Goal: Transaction & Acquisition: Obtain resource

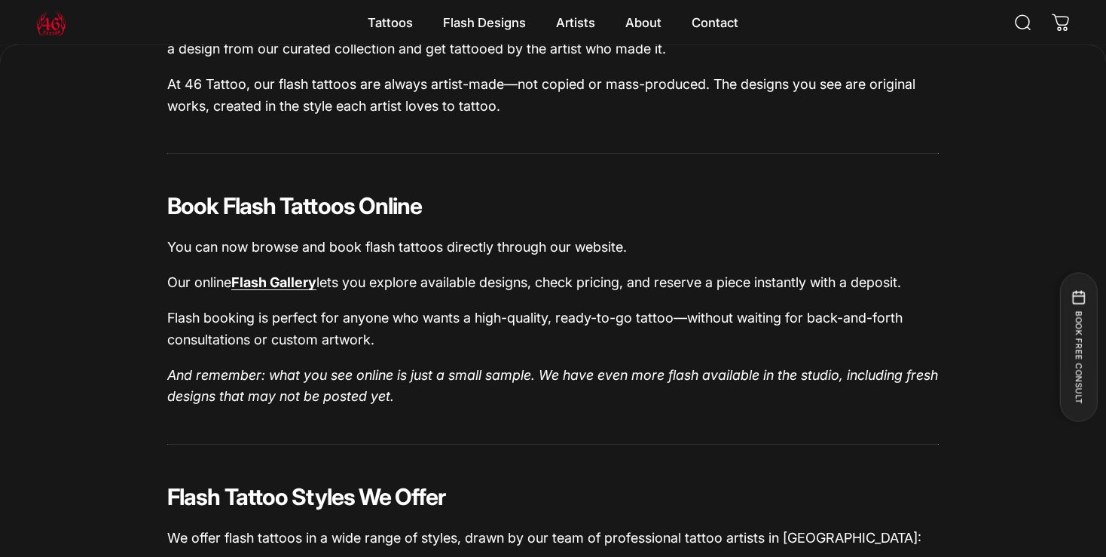
scroll to position [871, 0]
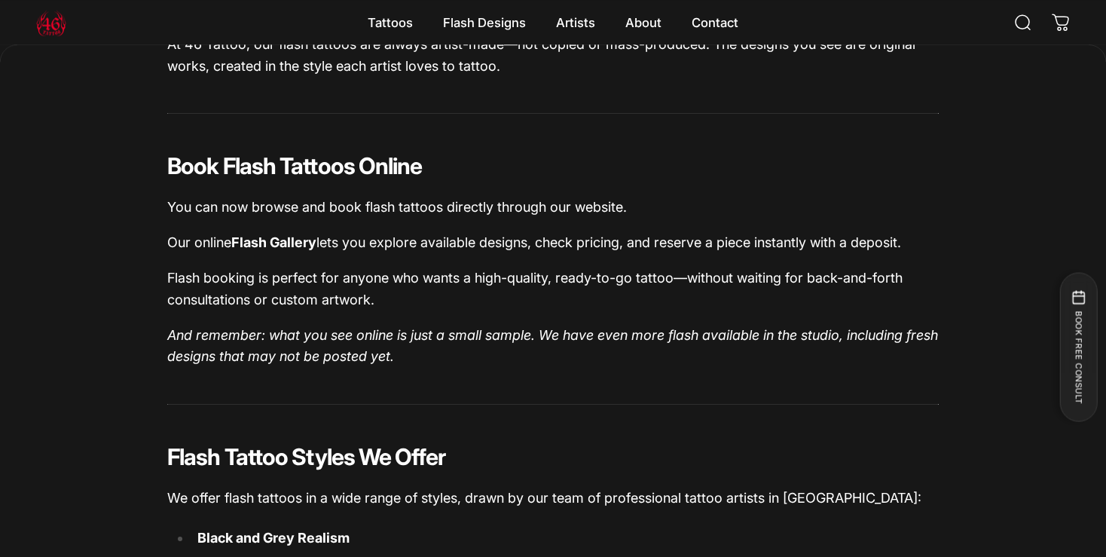
click at [295, 246] on link "Flash Gallery" at bounding box center [273, 242] width 85 height 16
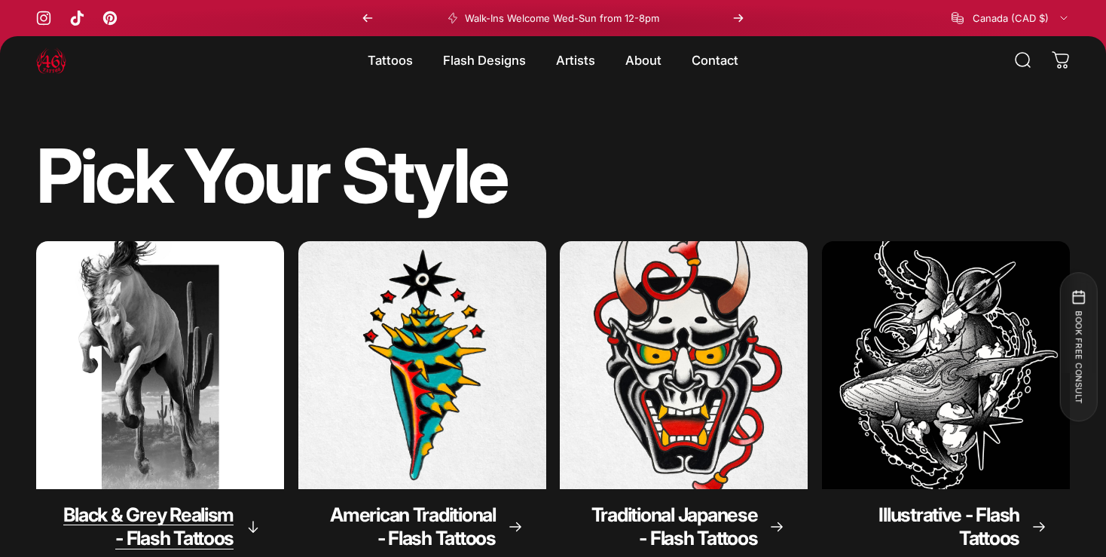
click at [224, 310] on img "Black & Grey Realism - Flash Tattoos" at bounding box center [160, 365] width 261 height 261
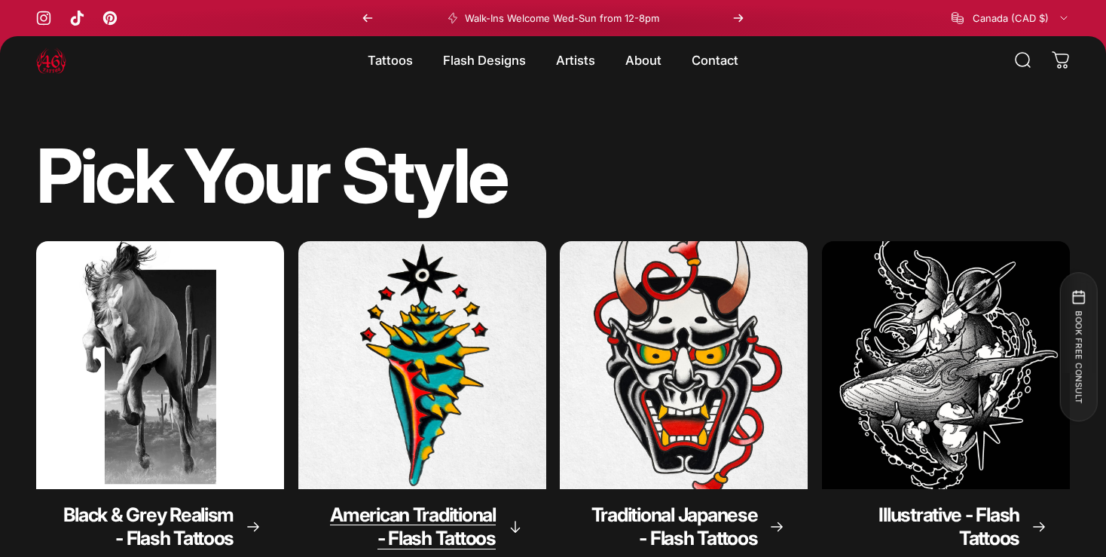
click at [450, 529] on span "American Traditional - Flash Tattoos" at bounding box center [413, 526] width 166 height 47
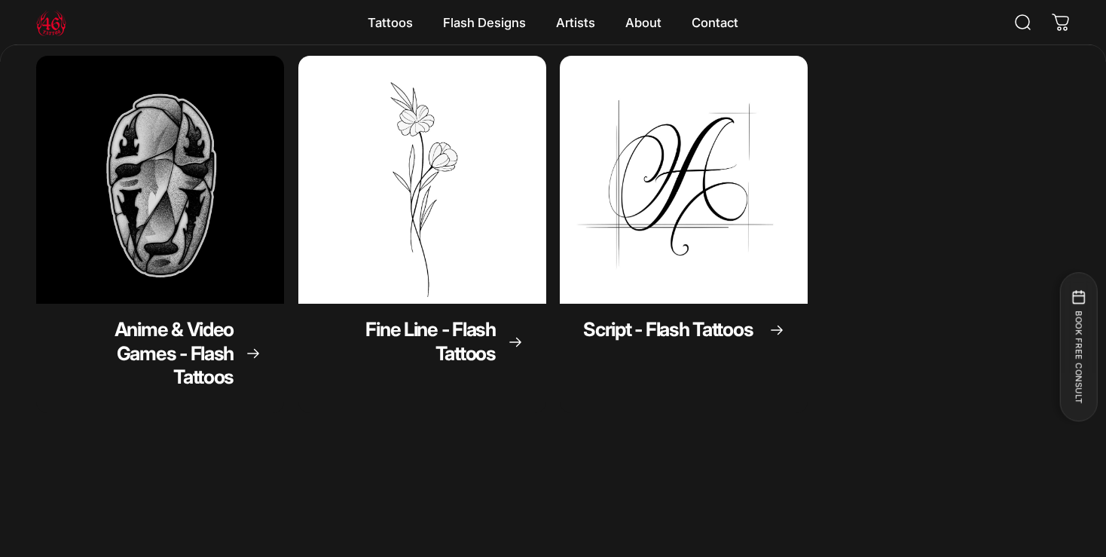
scroll to position [528, 0]
click at [468, 222] on img "Fine Line - Flash Tattoos" at bounding box center [421, 180] width 261 height 261
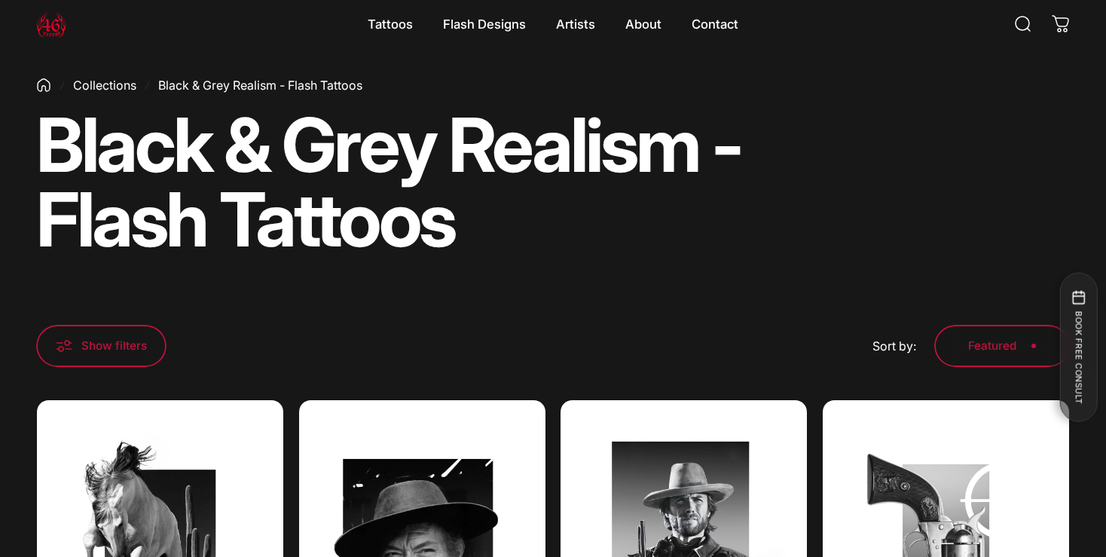
scroll to position [41, 0]
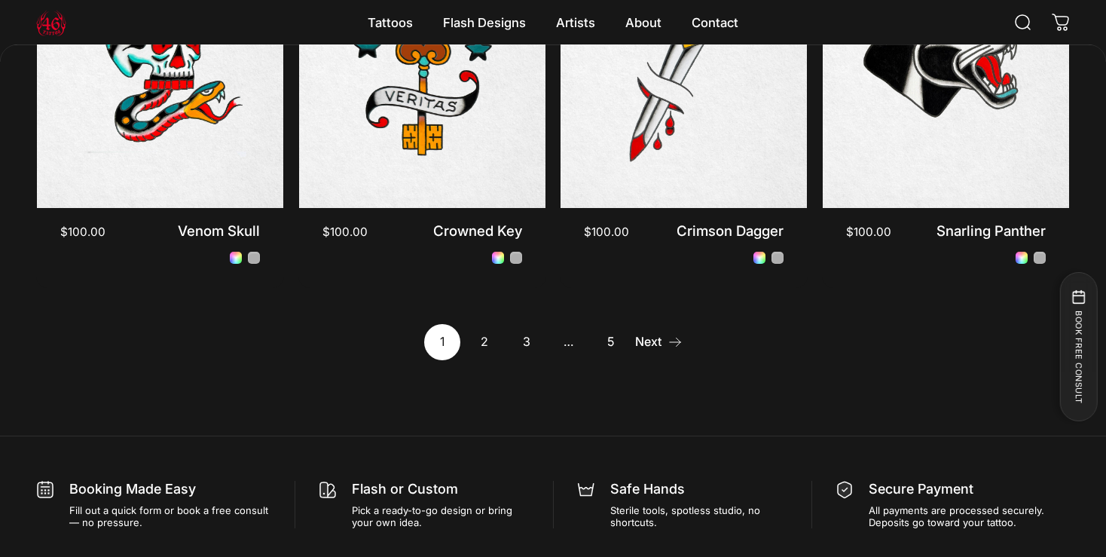
scroll to position [1498, 0]
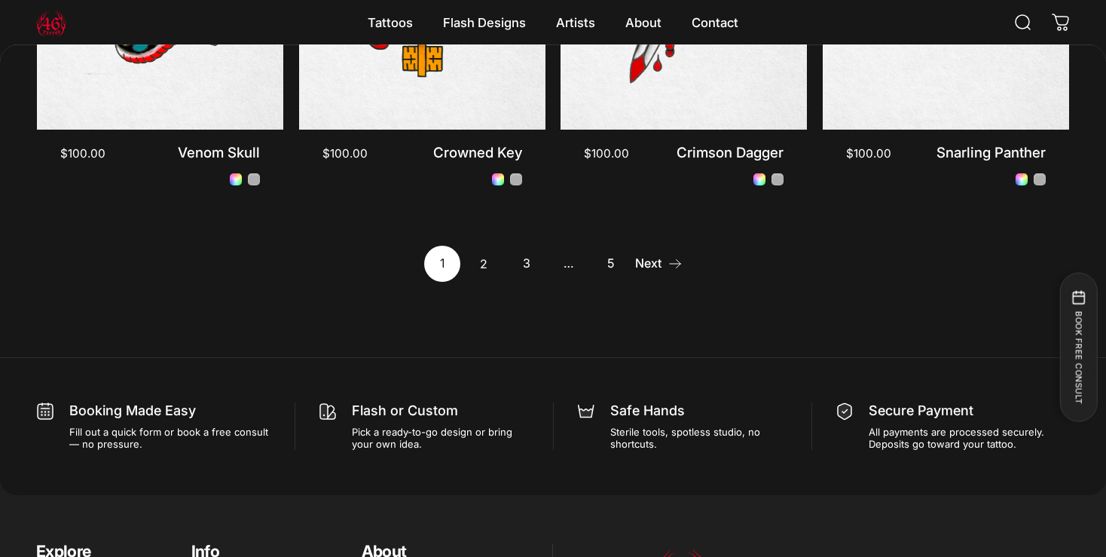
click at [483, 271] on link "2" at bounding box center [484, 264] width 36 height 36
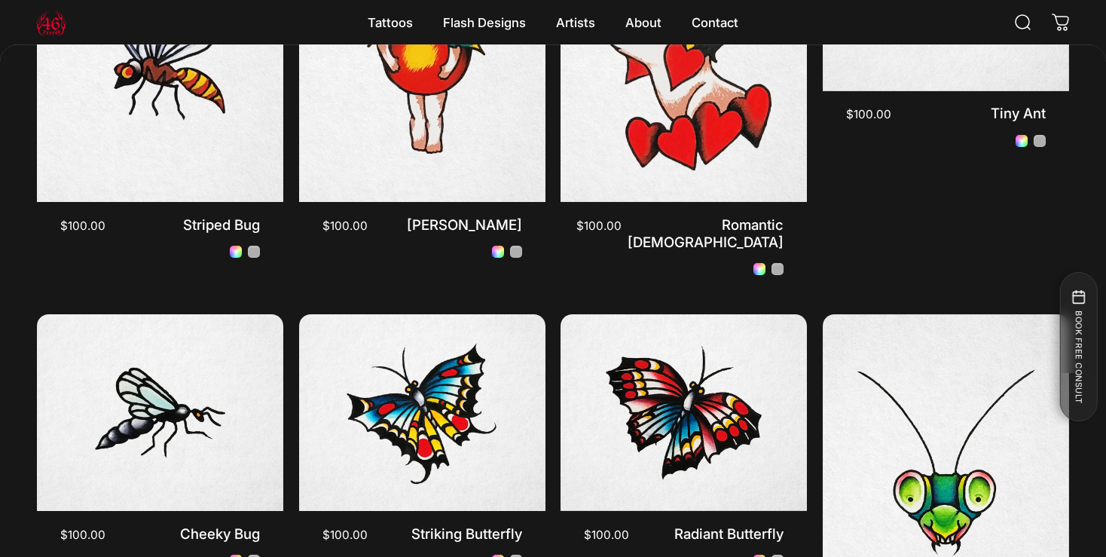
scroll to position [1498, 0]
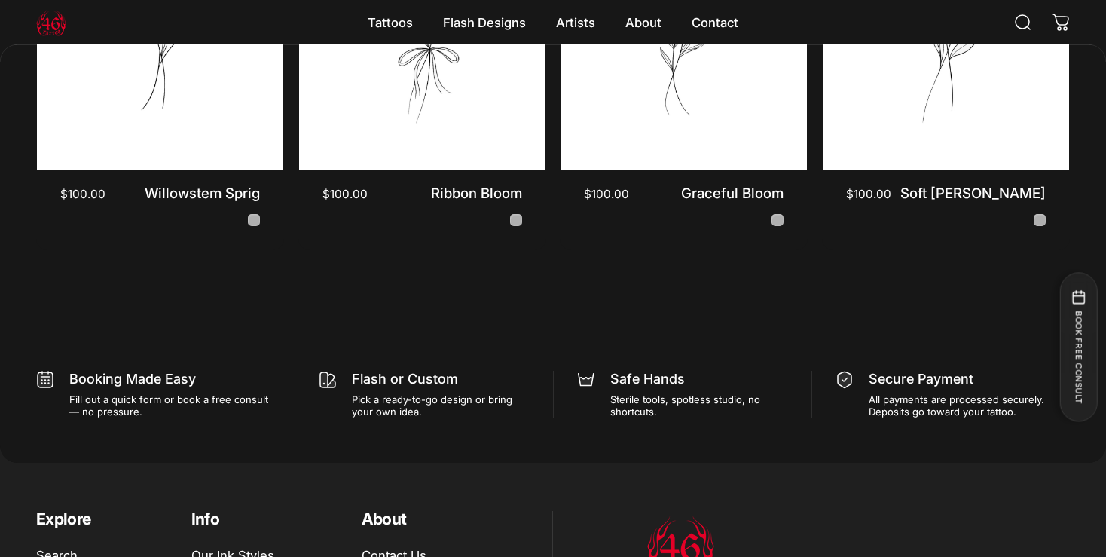
scroll to position [1014, 0]
